Goal: Check status: Check status

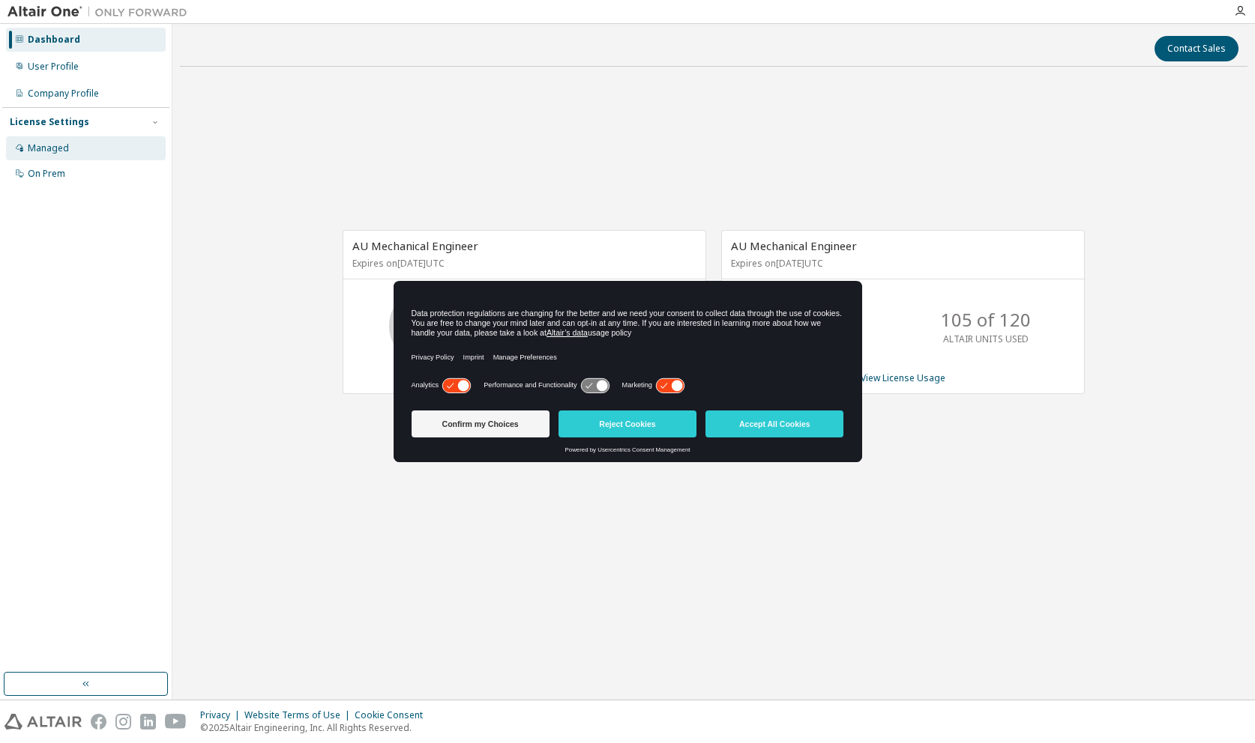
click at [88, 144] on div "Managed" at bounding box center [86, 148] width 160 height 24
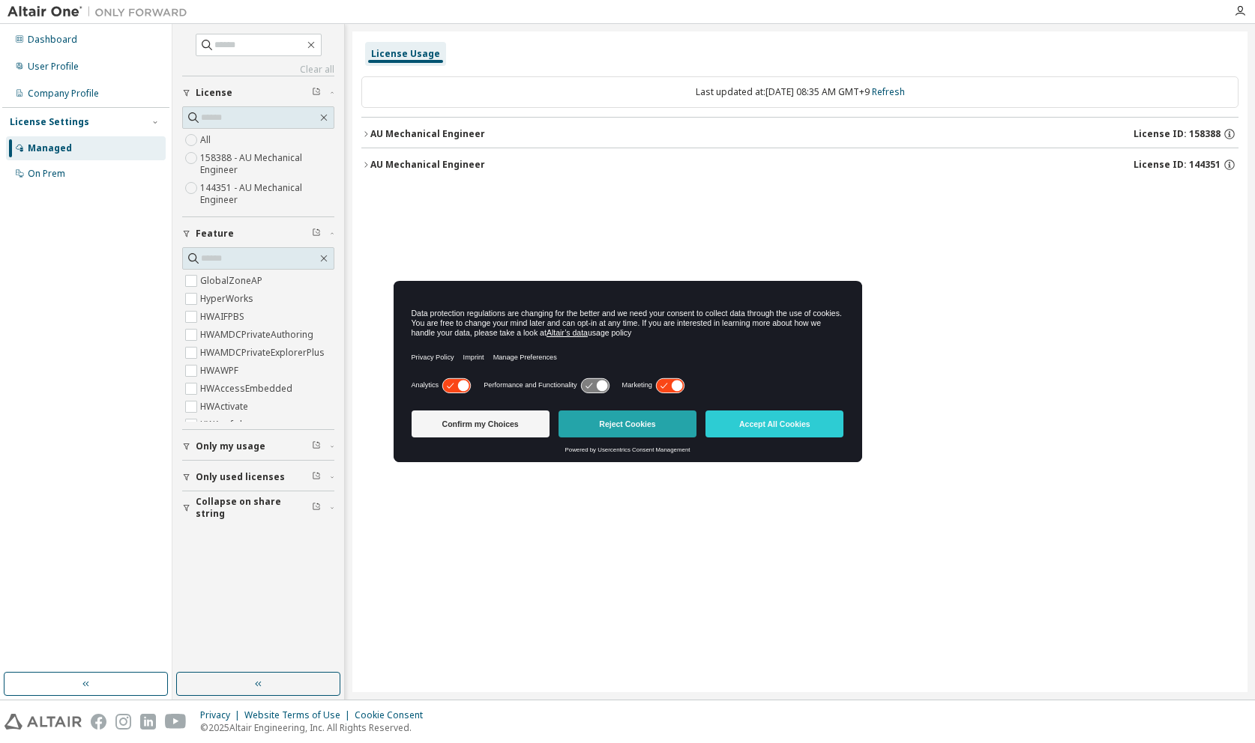
click at [663, 429] on button "Reject Cookies" at bounding box center [627, 424] width 138 height 27
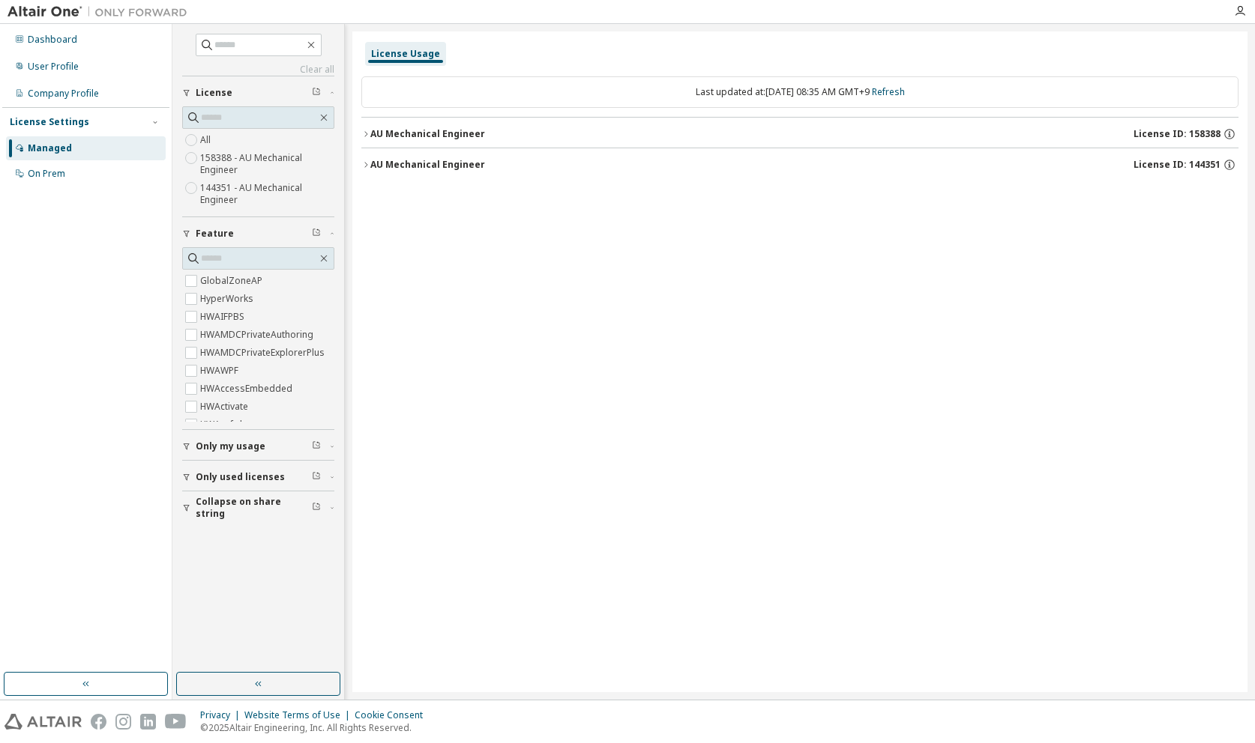
click at [363, 136] on icon "button" at bounding box center [365, 134] width 9 height 9
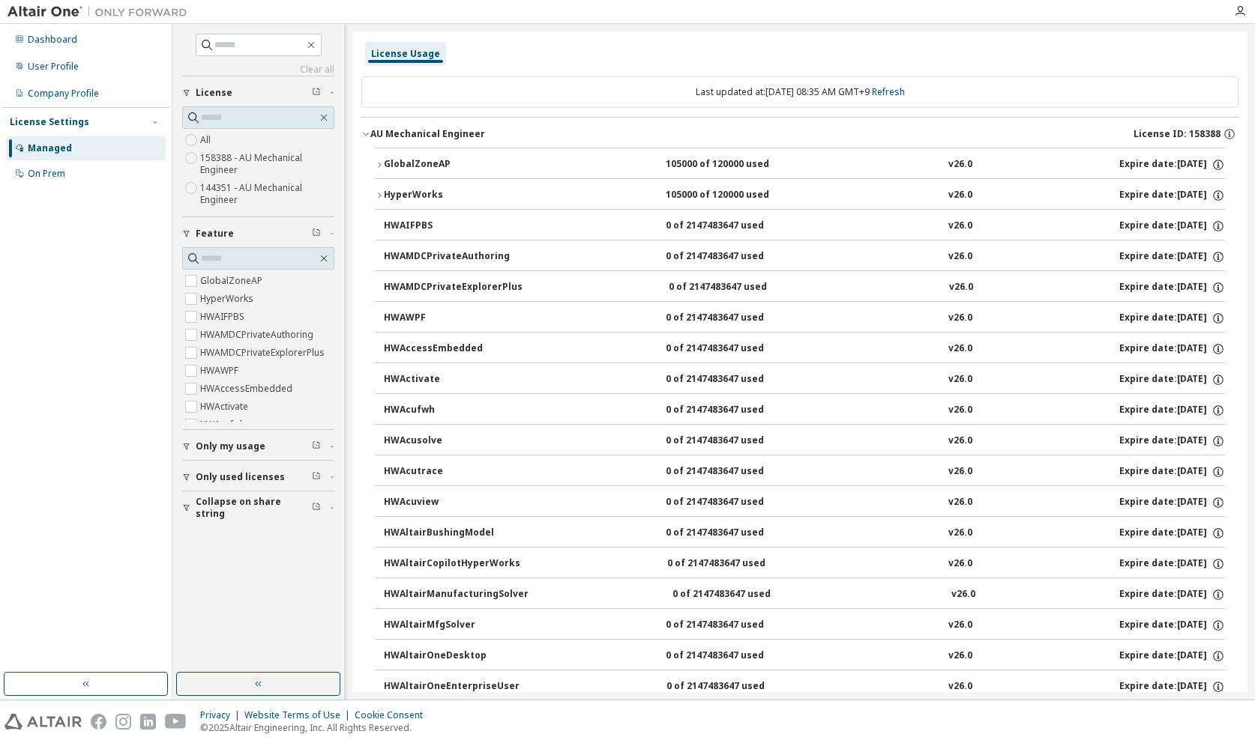
click at [382, 166] on icon "button" at bounding box center [379, 164] width 9 height 9
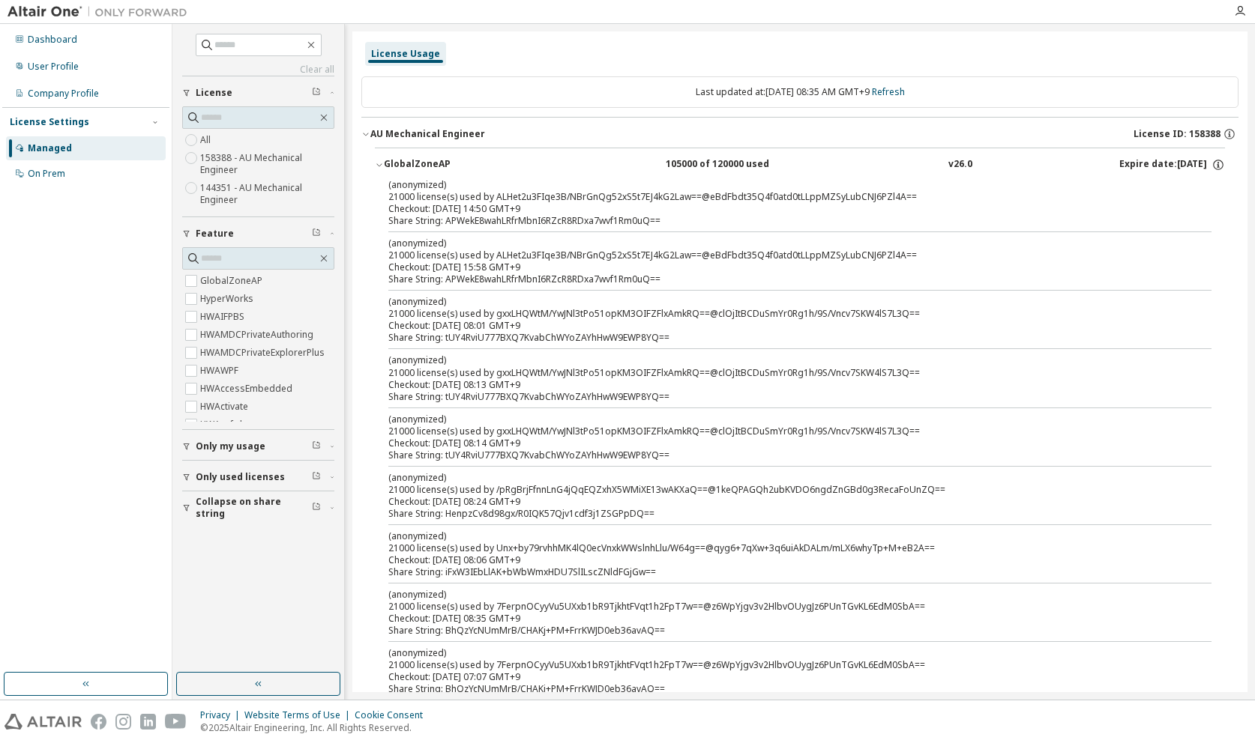
scroll to position [76, 0]
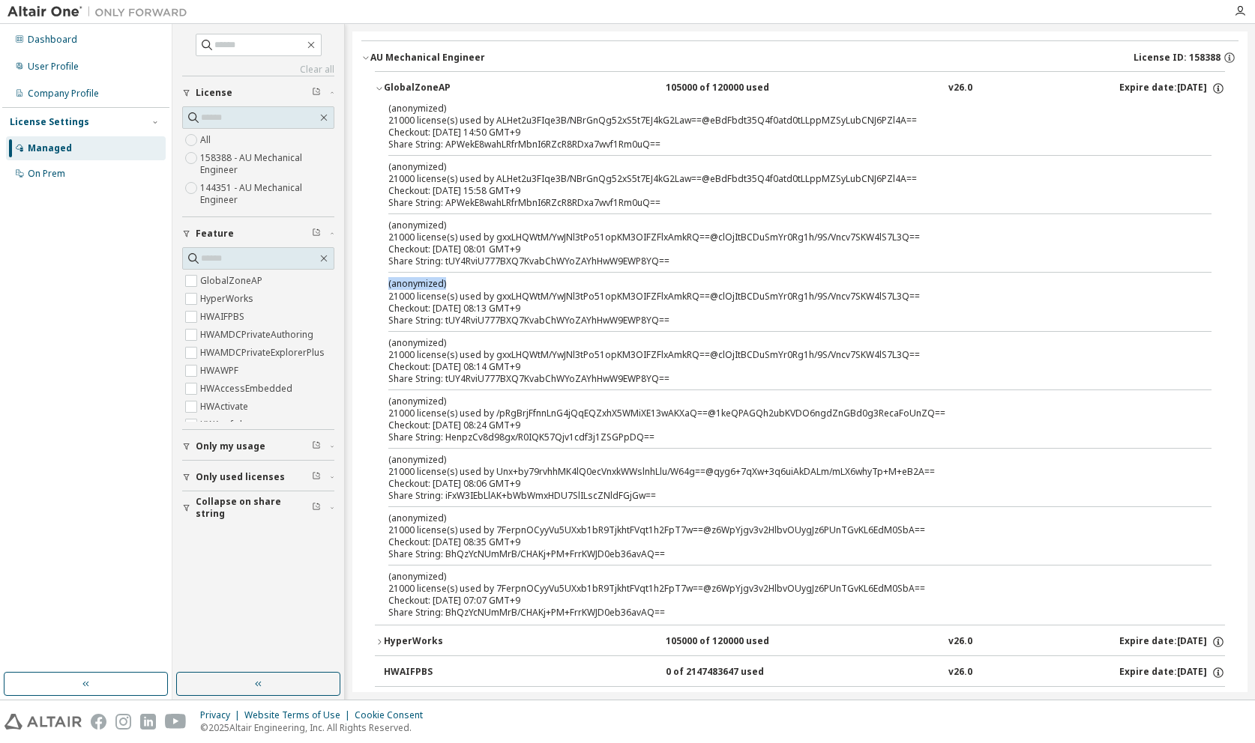
drag, startPoint x: 454, startPoint y: 283, endPoint x: 363, endPoint y: 282, distance: 90.7
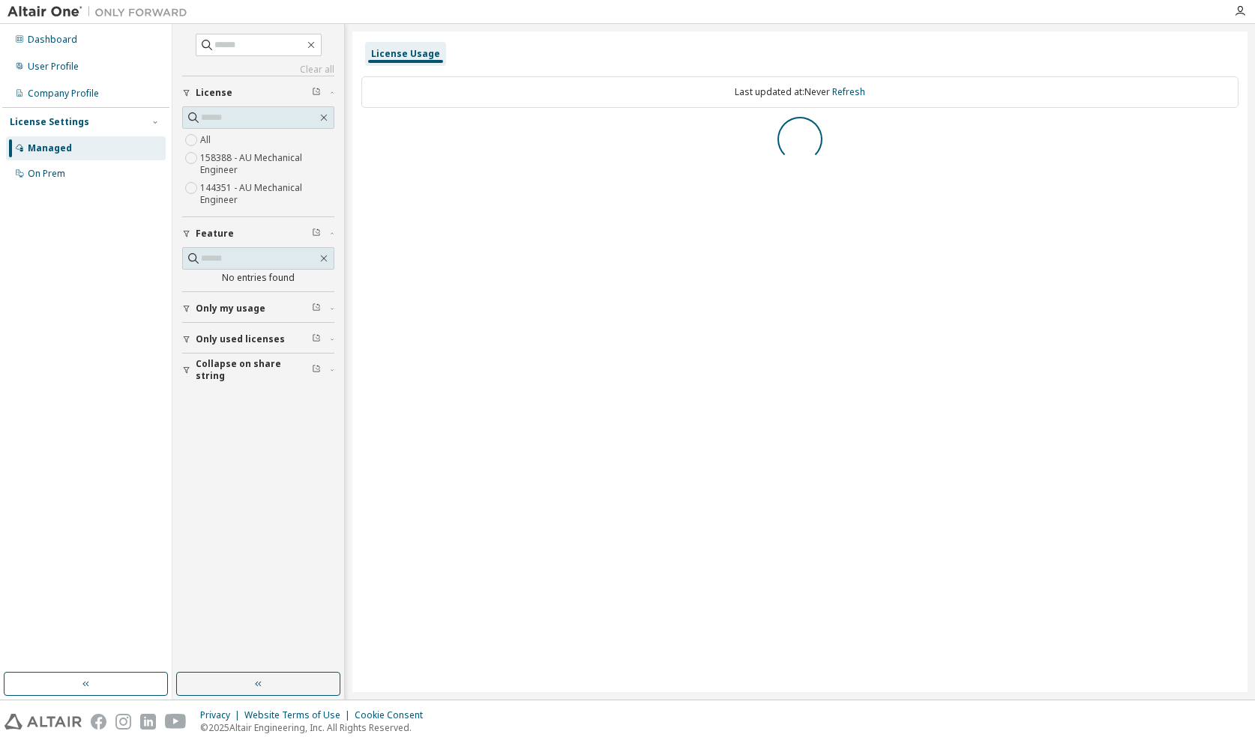
click at [839, 89] on div "Last updated at: Never Refresh" at bounding box center [799, 91] width 877 height 31
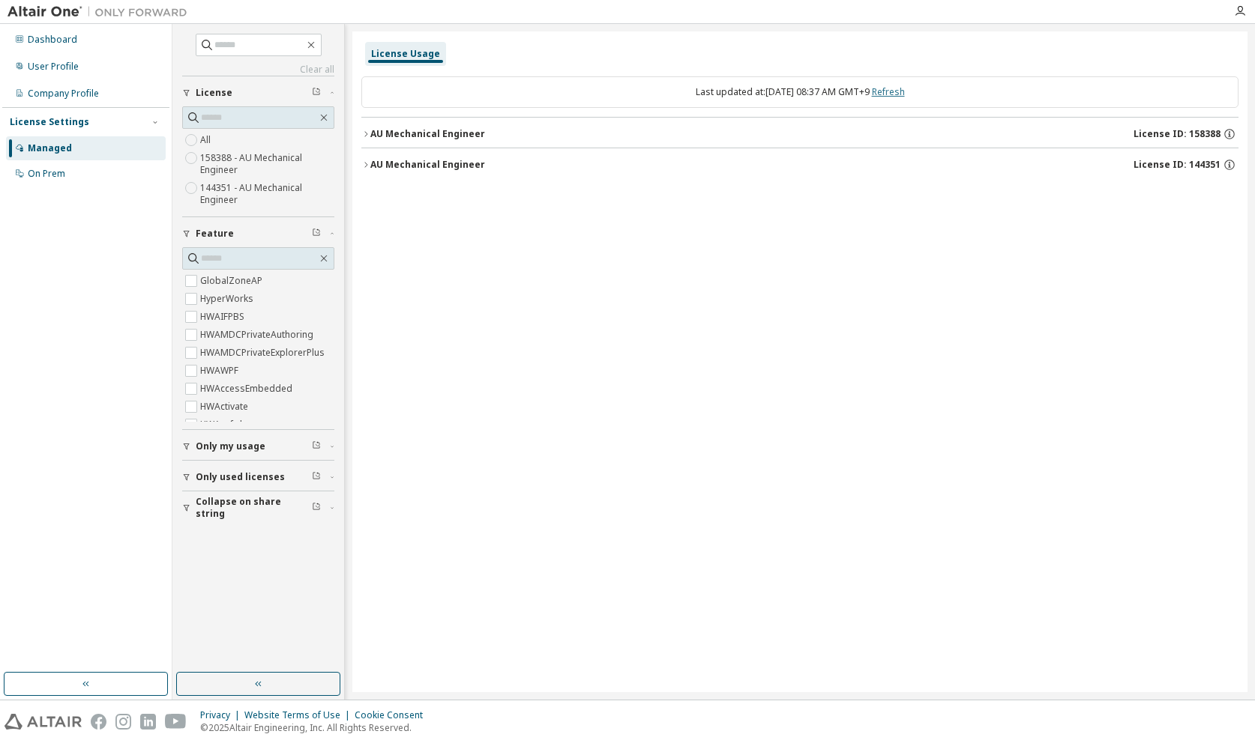
click at [905, 93] on link "Refresh" at bounding box center [888, 91] width 33 height 13
click at [362, 134] on icon "button" at bounding box center [365, 134] width 9 height 9
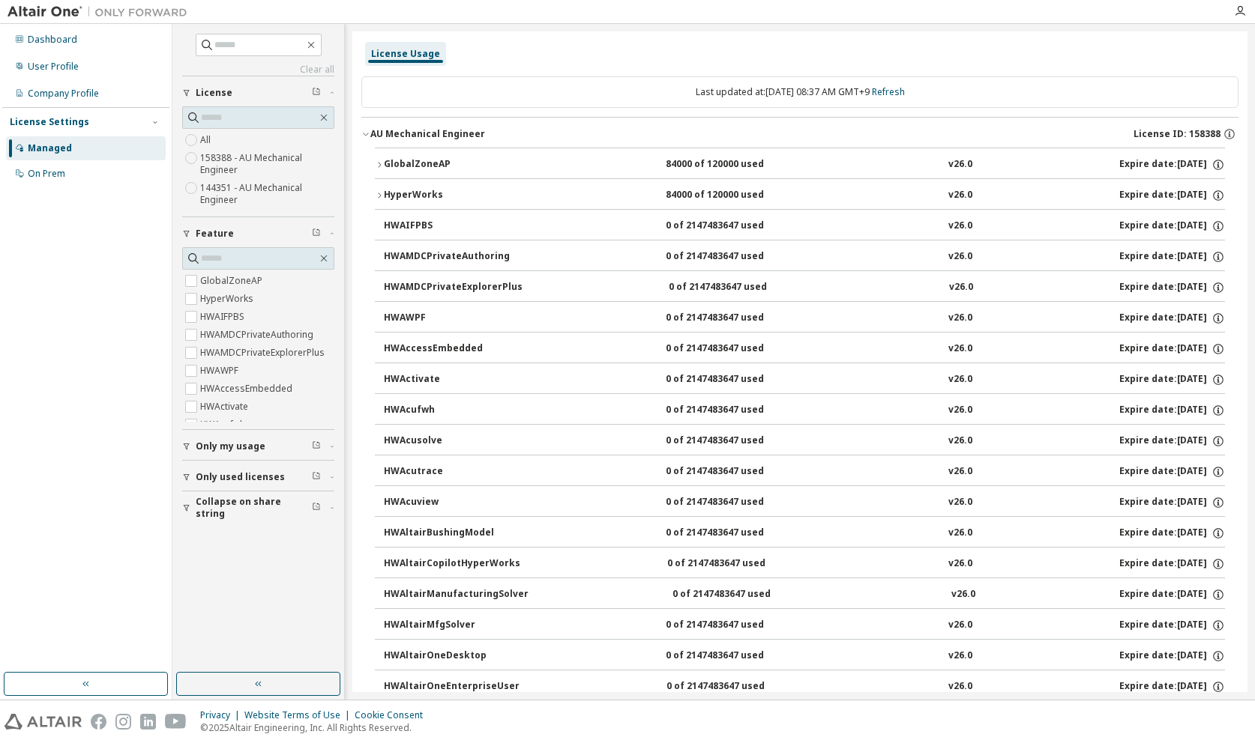
click at [378, 160] on button "GlobalZoneAP 84000 of 120000 used v26.0 Expire date: [DATE]" at bounding box center [800, 164] width 850 height 33
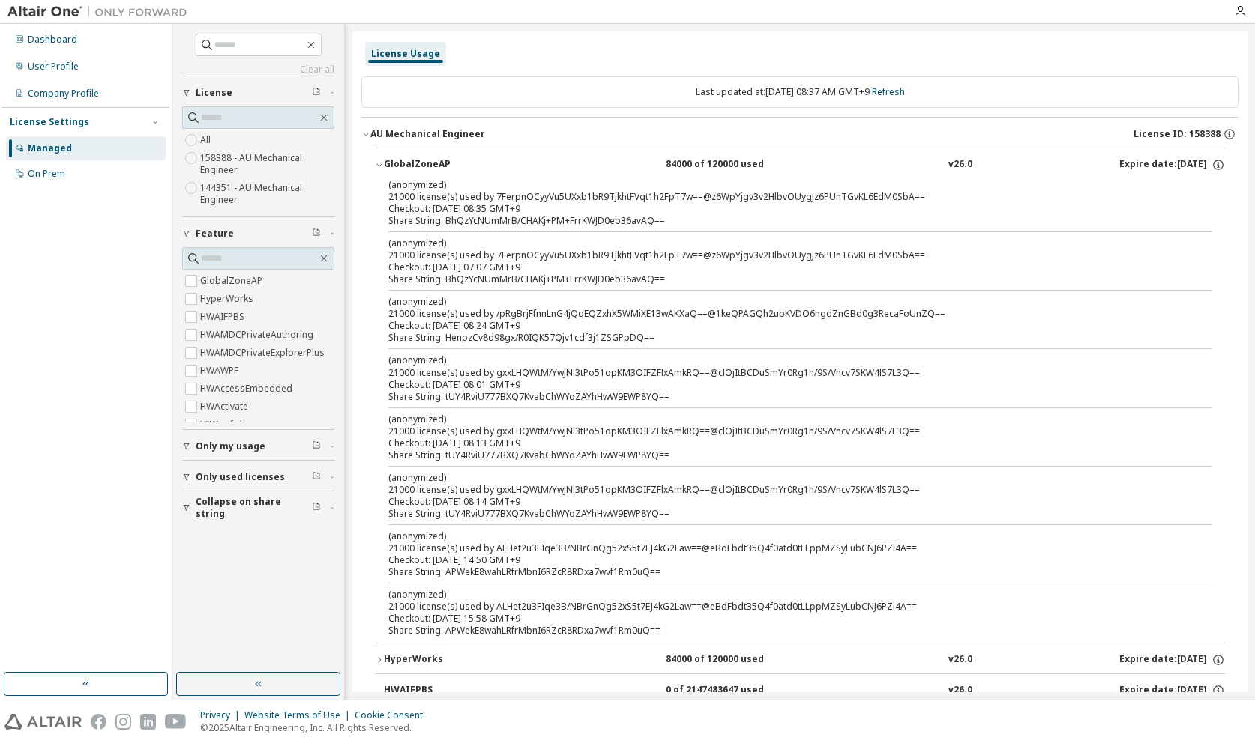
drag, startPoint x: 764, startPoint y: 357, endPoint x: 866, endPoint y: 593, distance: 257.1
